Goal: Information Seeking & Learning: Check status

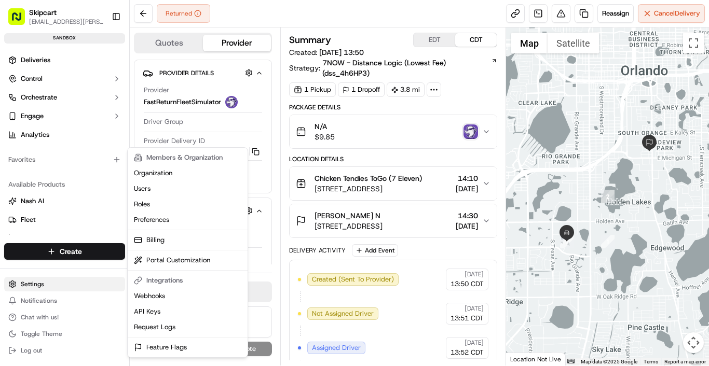
click at [42, 287] on html "Skipcart [EMAIL_ADDRESS][PERSON_NAME][DOMAIN_NAME] Toggle Sidebar sandbox Deliv…" at bounding box center [354, 183] width 709 height 366
click at [145, 332] on link "Request Logs" at bounding box center [188, 328] width 116 height 16
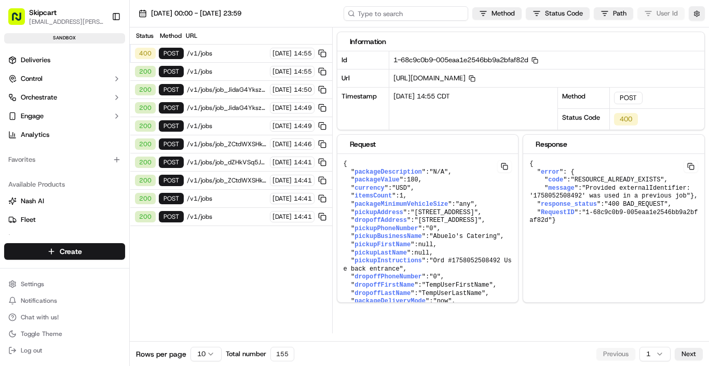
click at [416, 15] on input at bounding box center [406, 13] width 125 height 15
paste input "1758052508492"
type input "1758052508492"
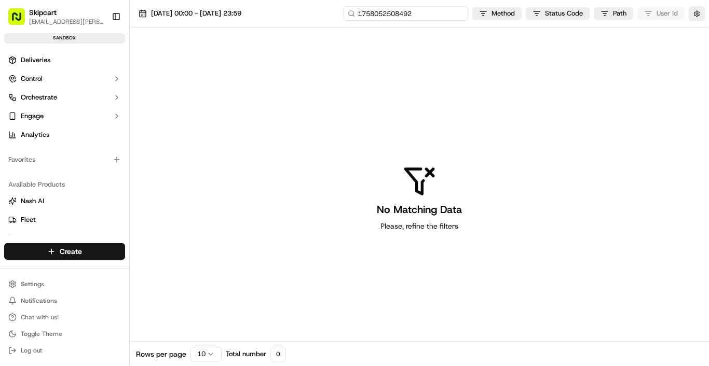
click at [441, 16] on input "1758052508492" at bounding box center [406, 13] width 125 height 15
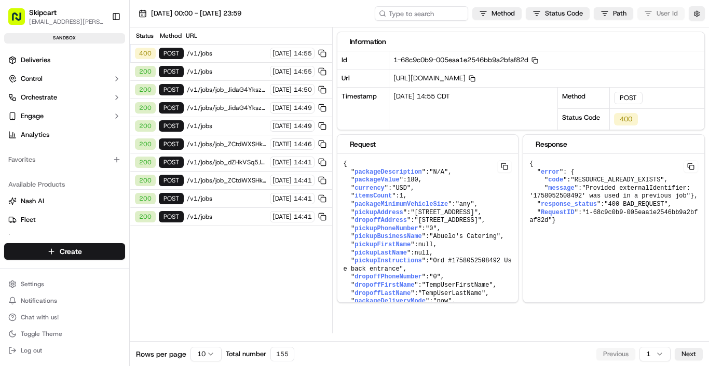
click at [212, 214] on span "/v1/jobs" at bounding box center [227, 217] width 80 height 8
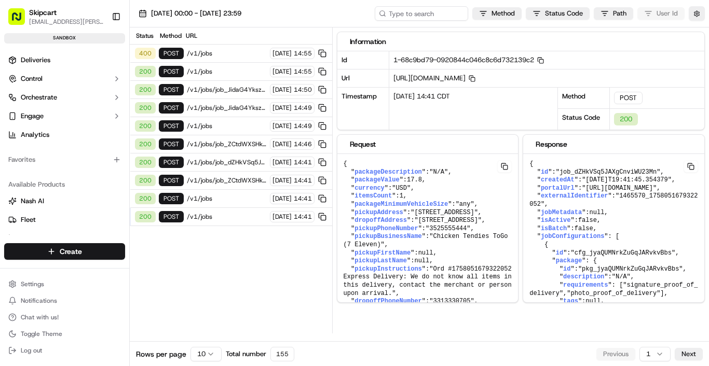
click at [414, 22] on div "[DATE] 00:00 - [DATE] 23:59 Method Status Code Path User Id" at bounding box center [419, 14] width 579 height 28
click at [406, 10] on input at bounding box center [406, 13] width 125 height 15
paste input "1758052508492"
type input "1758052508492"
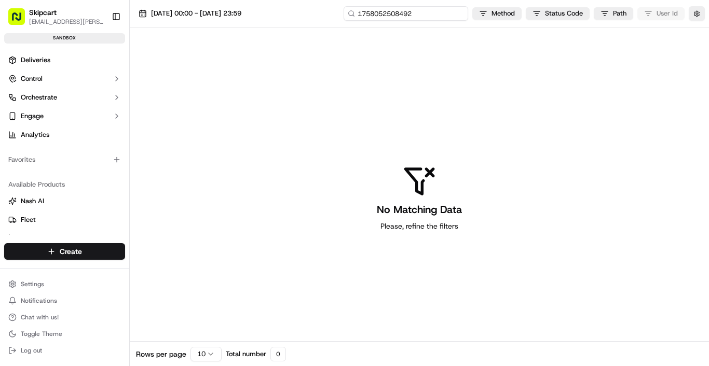
click at [422, 13] on input "1758052508492" at bounding box center [406, 13] width 125 height 15
